Goal: Find contact information: Find contact information

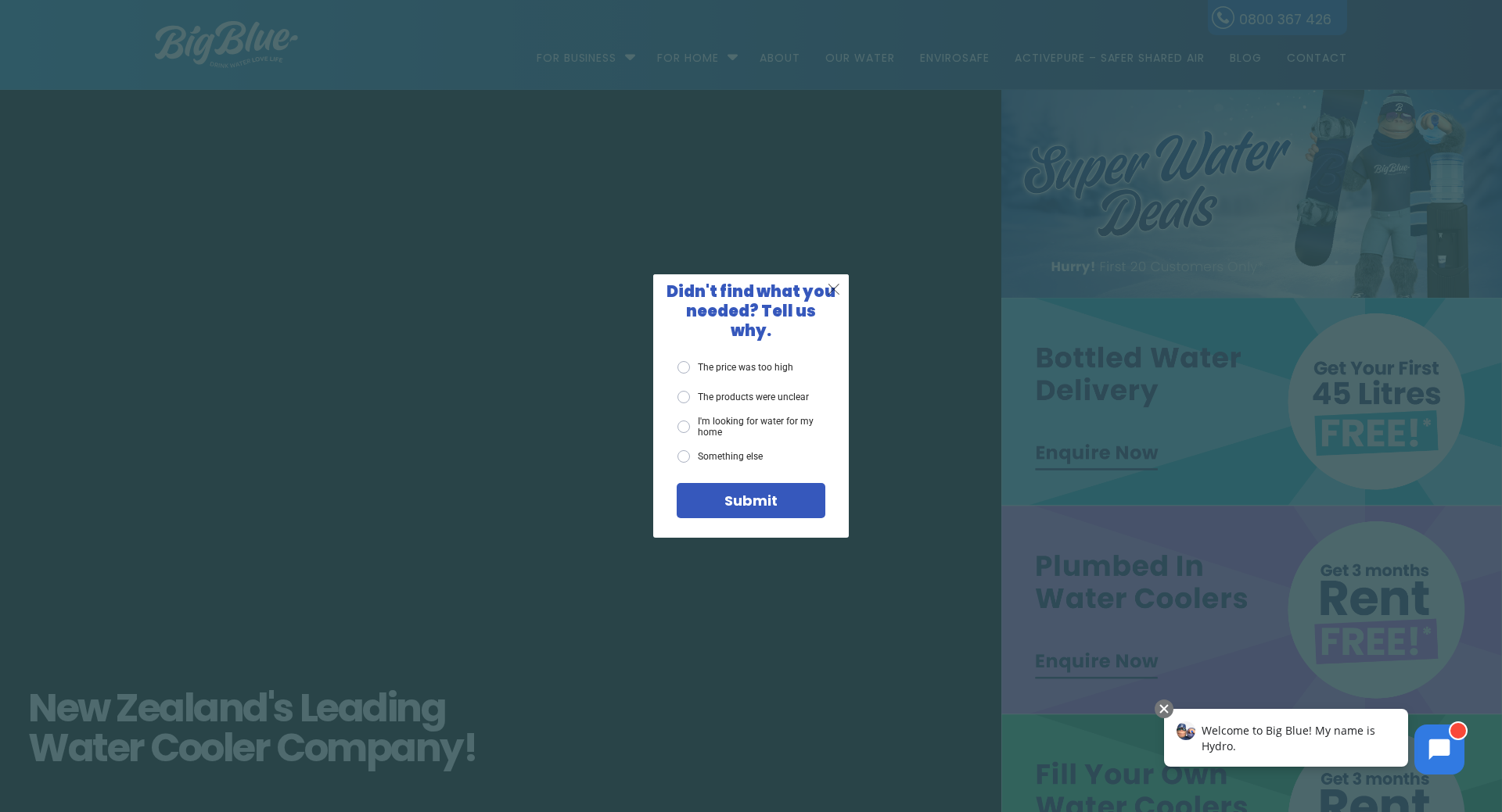
click at [834, 295] on span "X" at bounding box center [834, 289] width 14 height 19
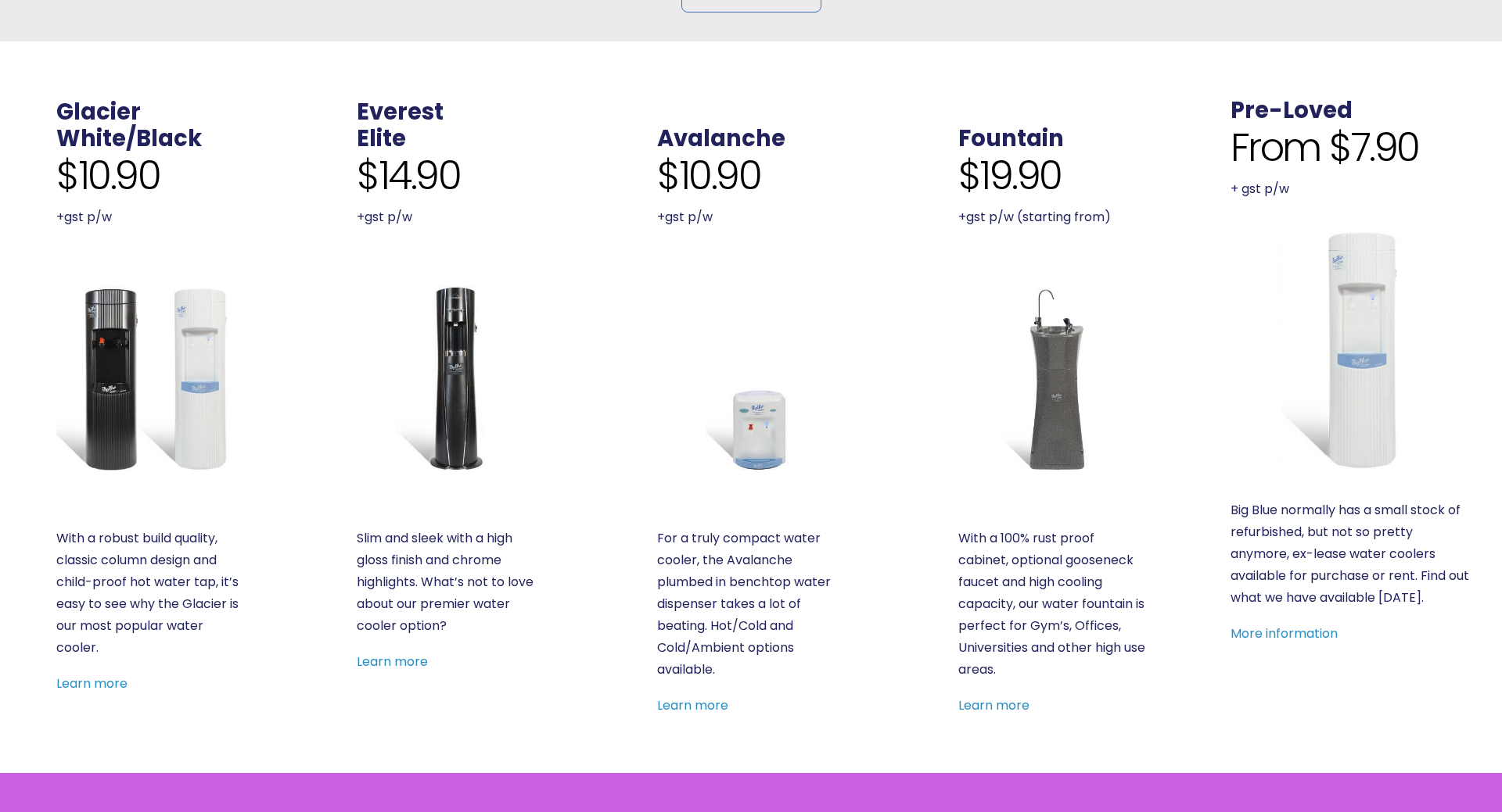
scroll to position [558, 0]
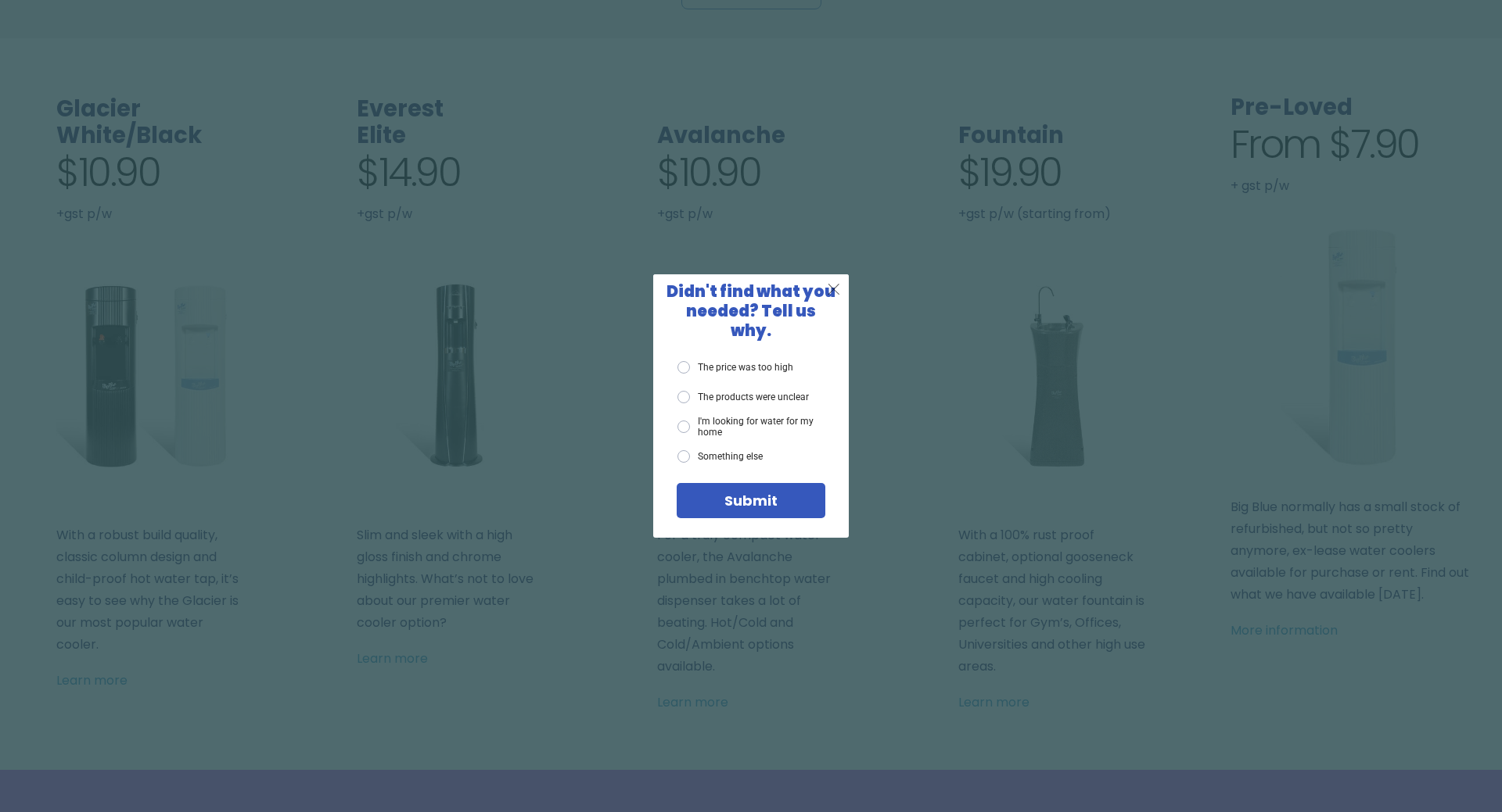
click at [837, 296] on span "X" at bounding box center [834, 289] width 14 height 19
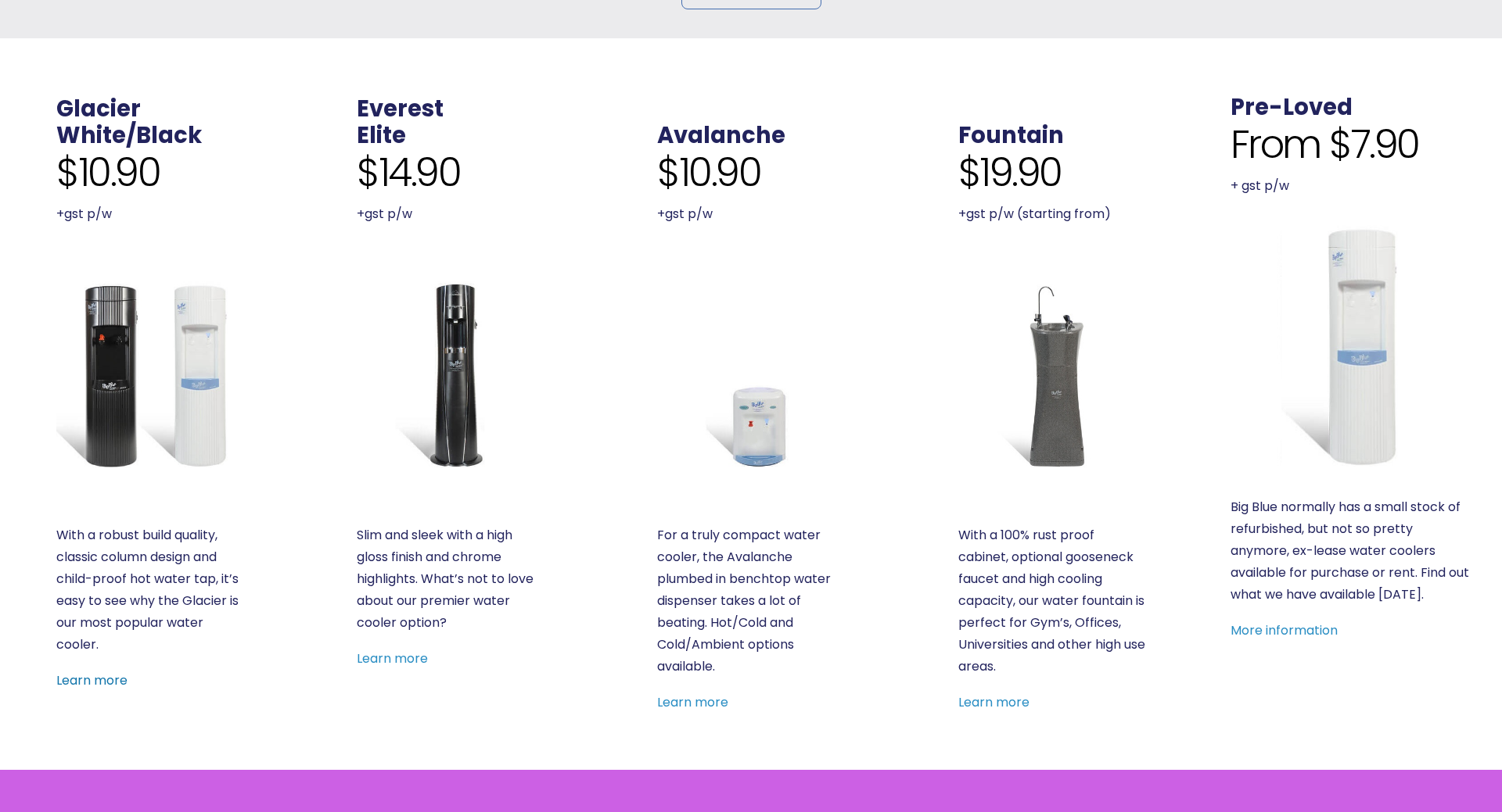
click at [90, 681] on link "Learn more" at bounding box center [92, 681] width 71 height 18
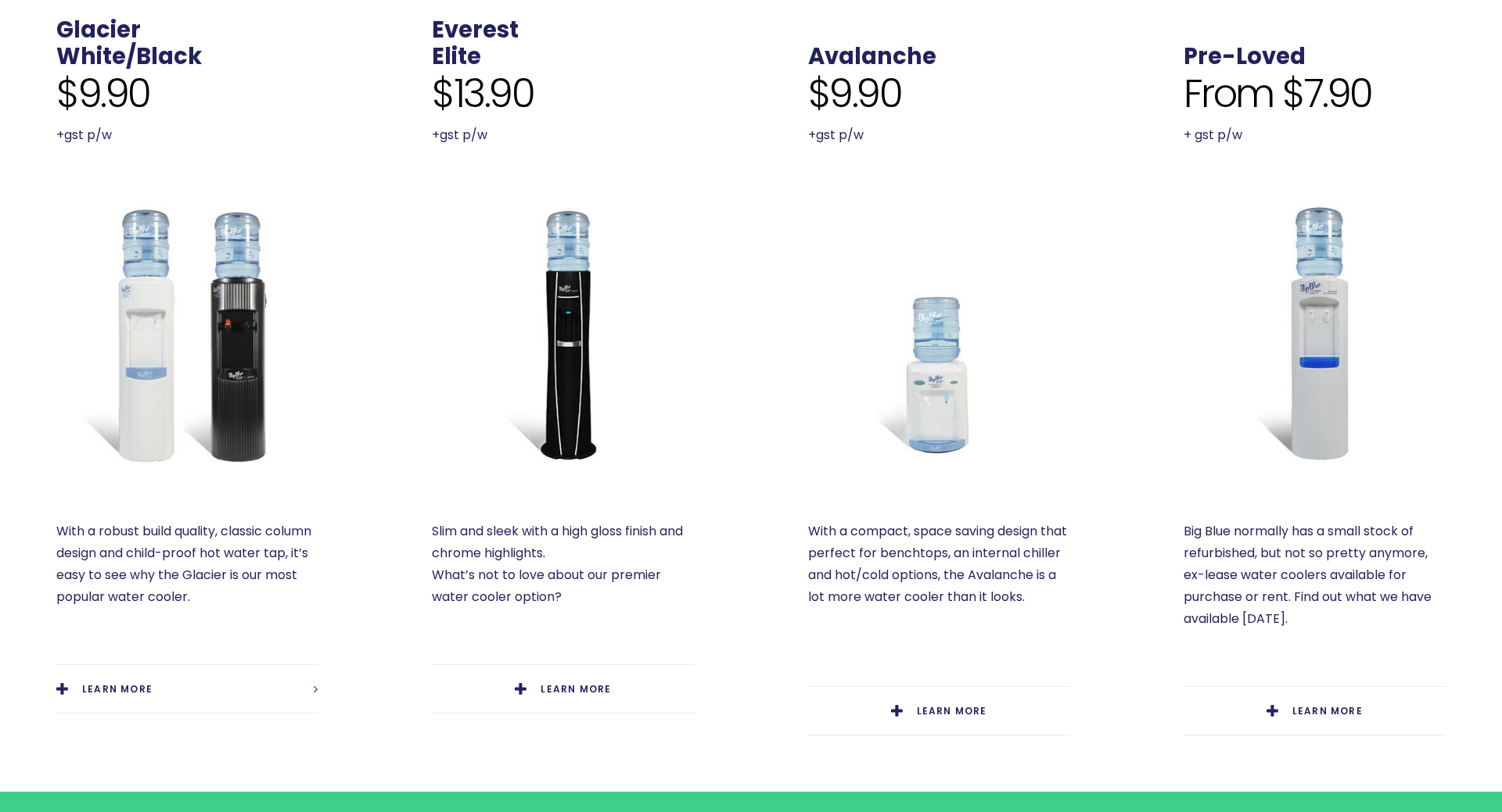
scroll to position [638, 0]
click at [911, 714] on link "LEARN MORE" at bounding box center [939, 710] width 262 height 47
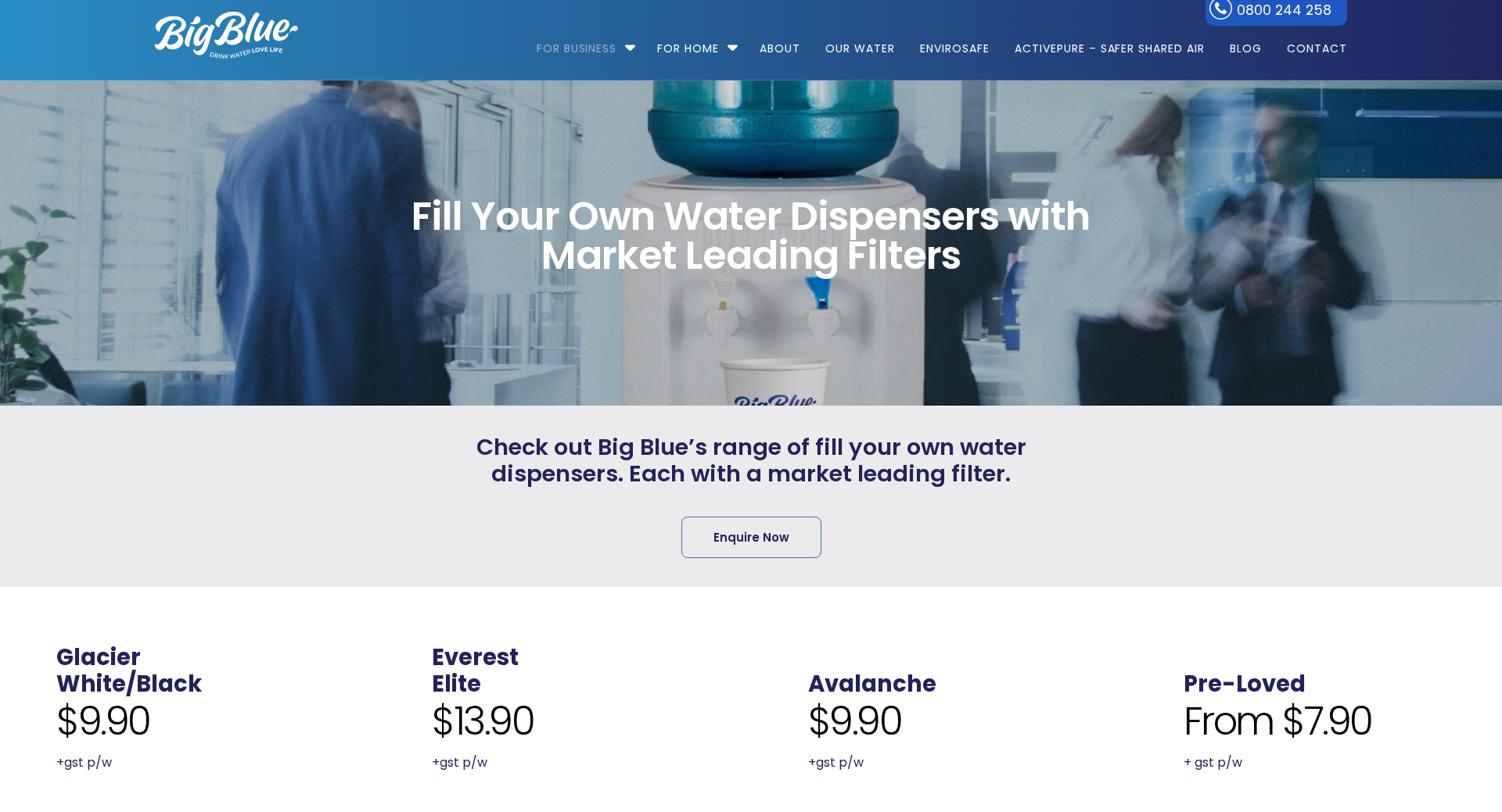
scroll to position [7, 0]
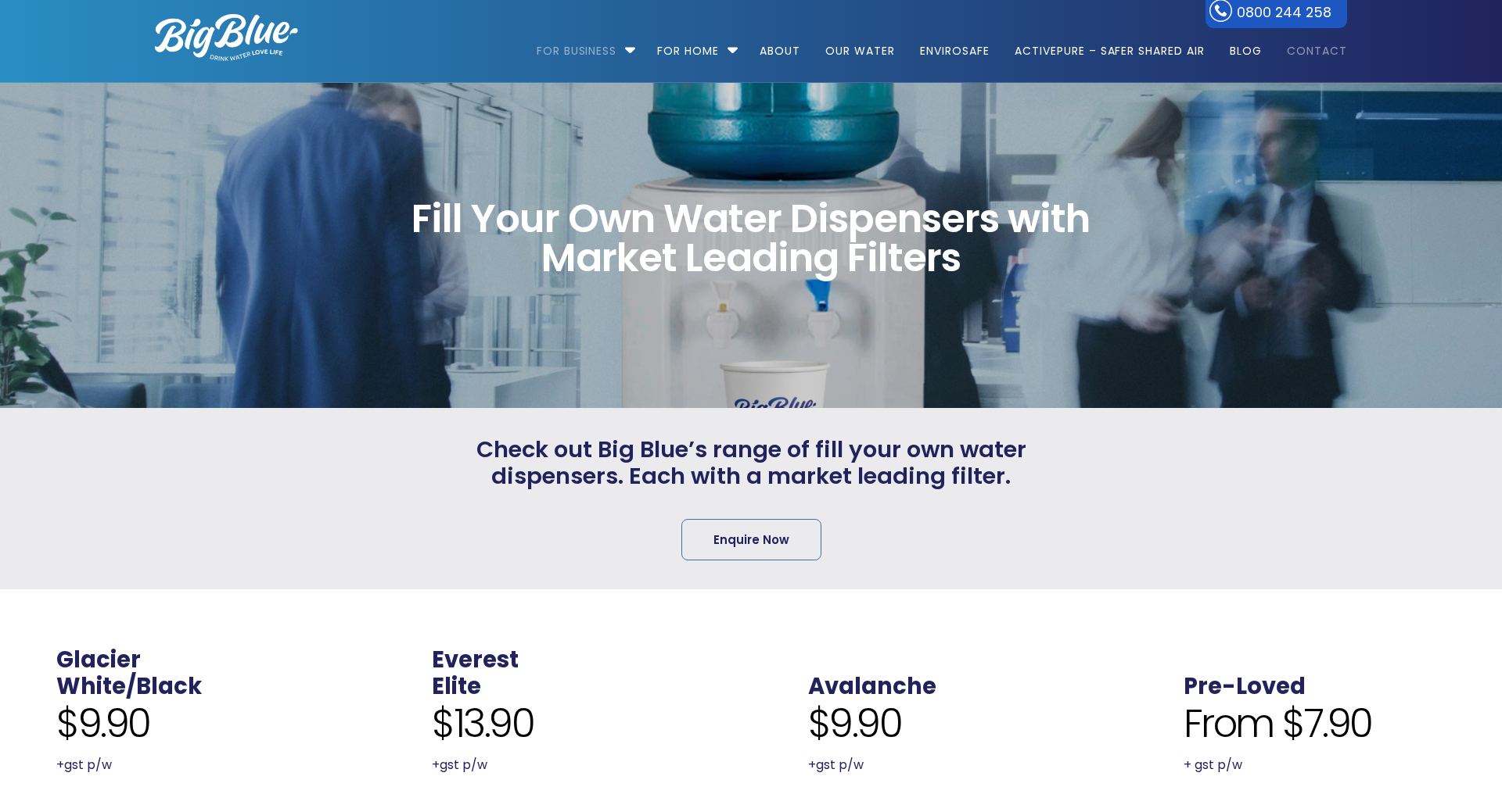
click at [1309, 56] on link "Contact" at bounding box center [1312, 43] width 71 height 100
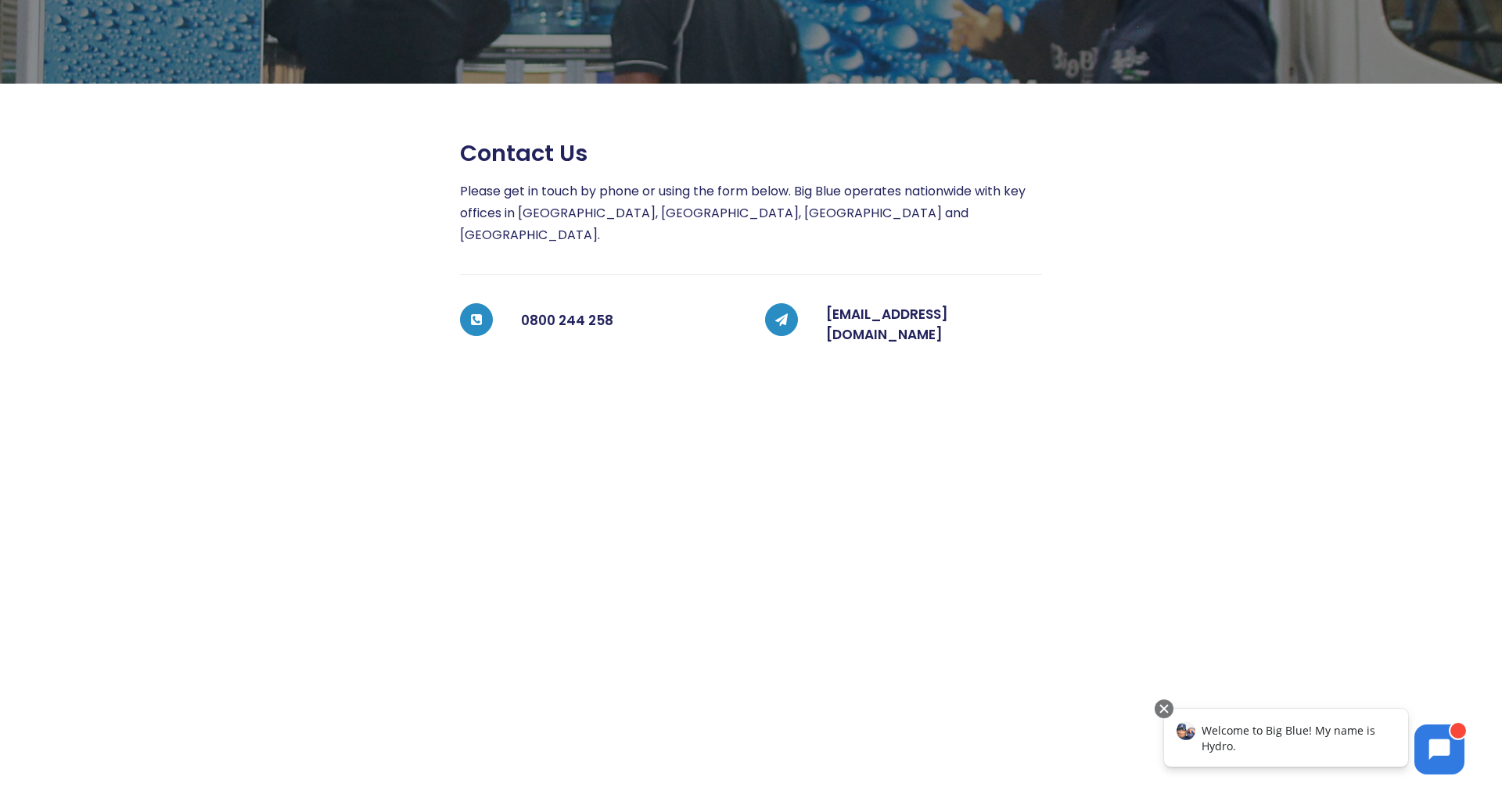
scroll to position [248, 0]
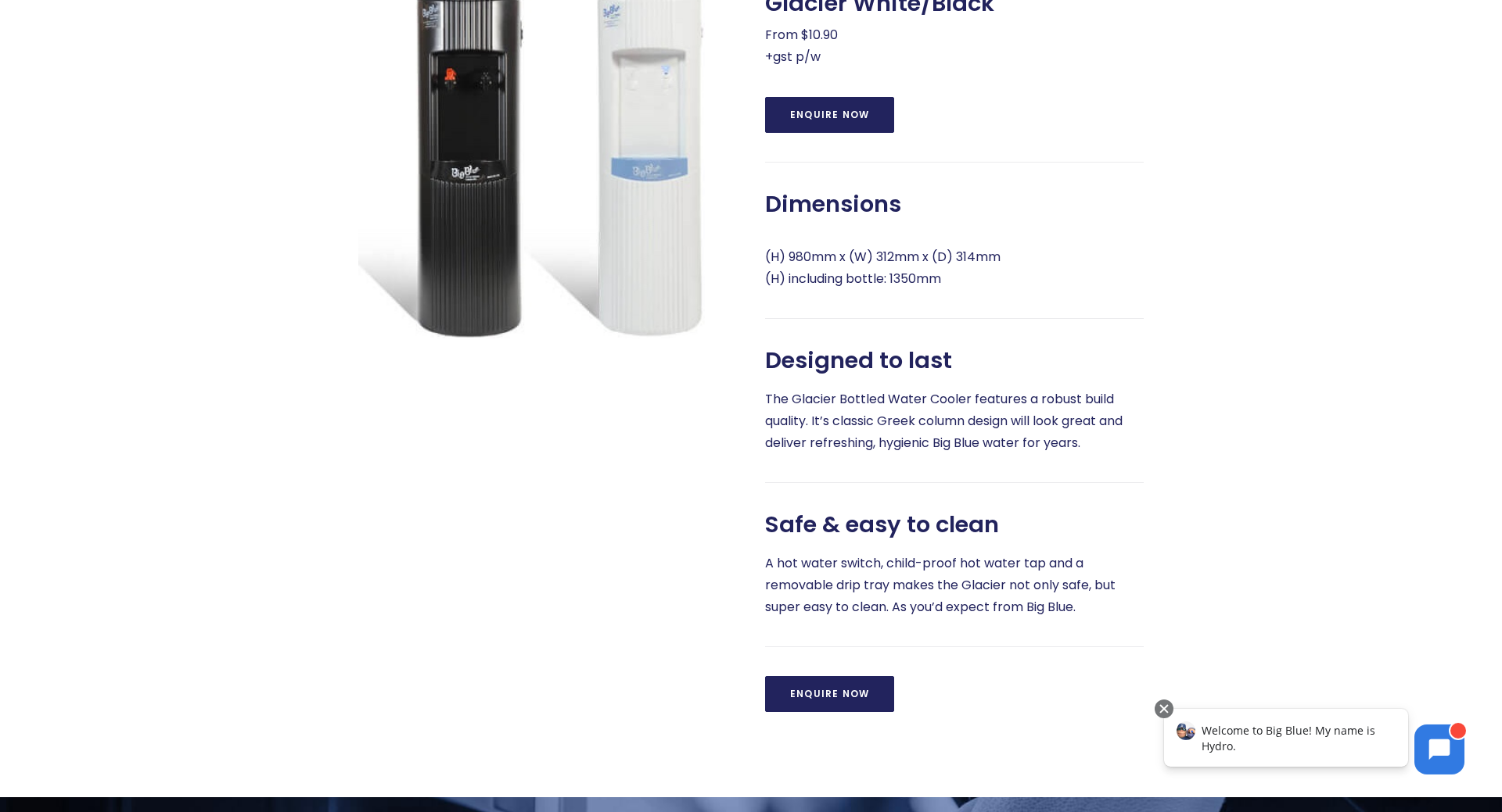
scroll to position [798, 0]
